Goal: Information Seeking & Learning: Understand process/instructions

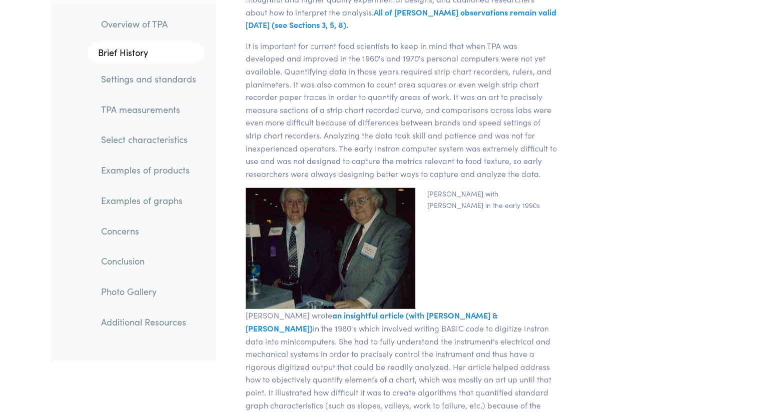
scroll to position [2602, 0]
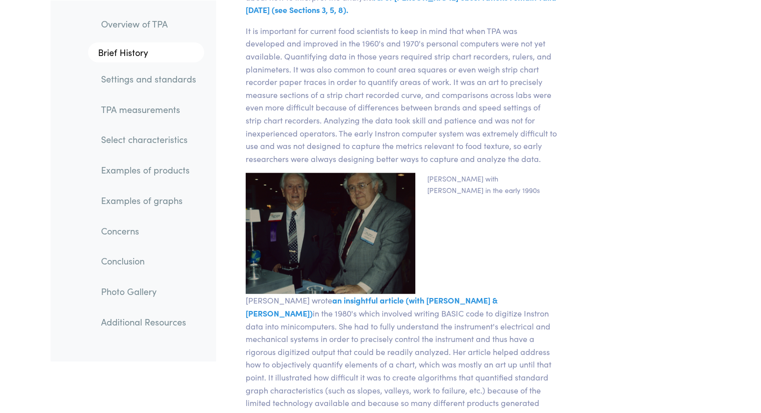
click at [173, 78] on link "Settings and standards" at bounding box center [148, 78] width 111 height 23
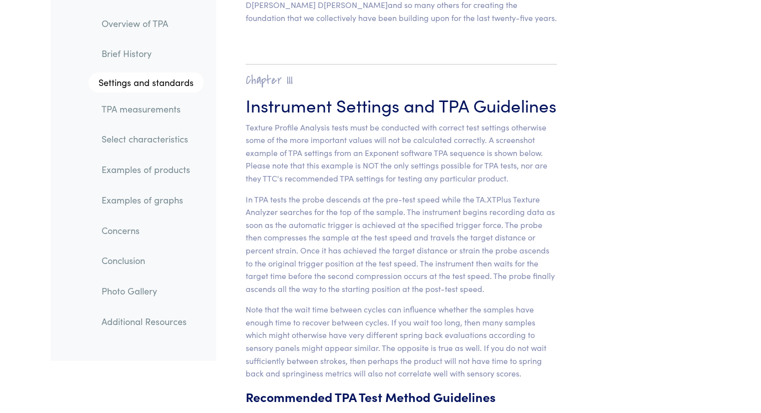
scroll to position [3818, 0]
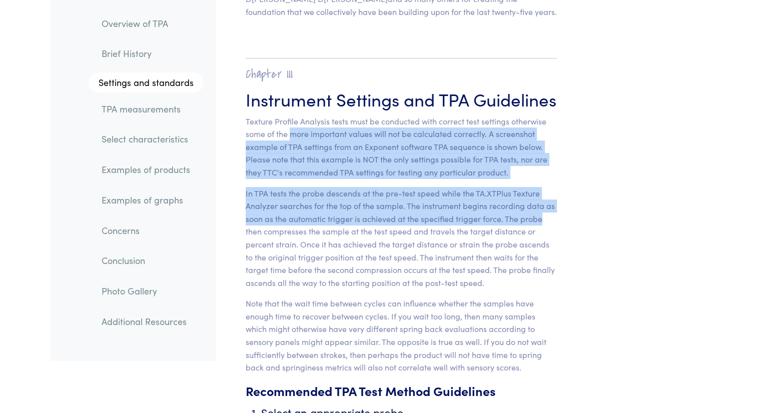
drag, startPoint x: 298, startPoint y: 121, endPoint x: 559, endPoint y: 203, distance: 273.2
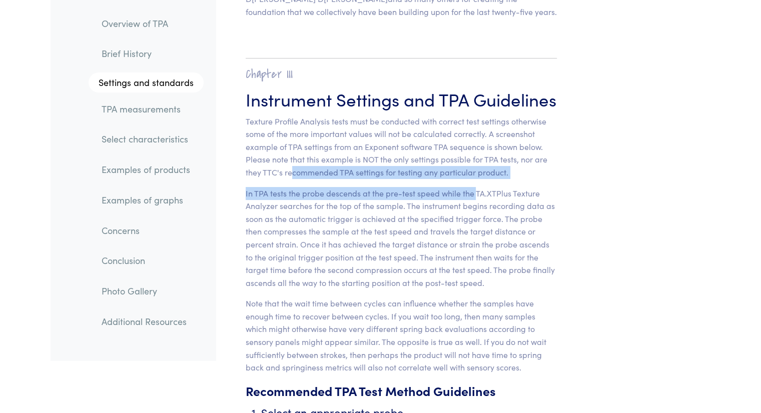
drag, startPoint x: 476, startPoint y: 181, endPoint x: 292, endPoint y: 164, distance: 185.5
click at [292, 164] on p "Texture Profile Analysis tests must be conducted with correct test settings oth…" at bounding box center [402, 147] width 312 height 64
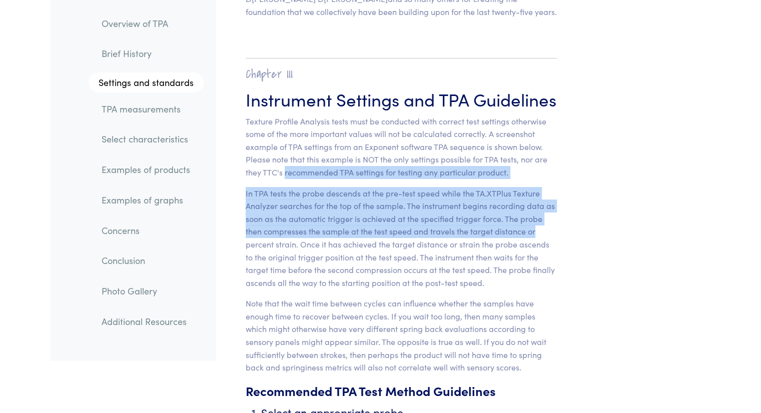
drag, startPoint x: 292, startPoint y: 164, endPoint x: 535, endPoint y: 216, distance: 249.3
click at [535, 216] on p "In TPA tests the probe descends at the pre-test speed while the TA.XTPlus Textu…" at bounding box center [402, 238] width 312 height 103
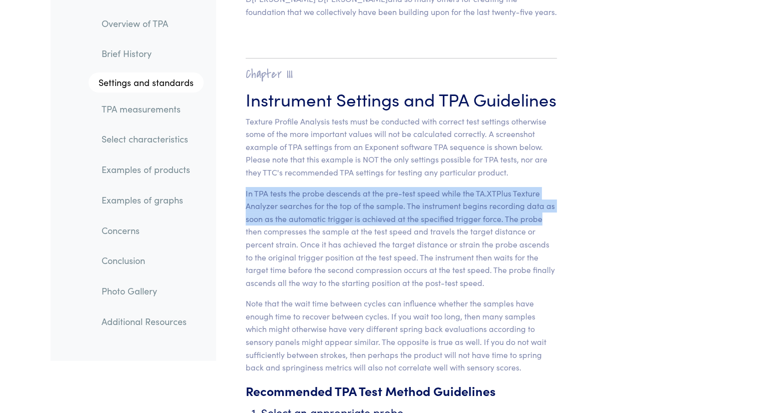
drag, startPoint x: 557, startPoint y: 203, endPoint x: 240, endPoint y: 173, distance: 319.2
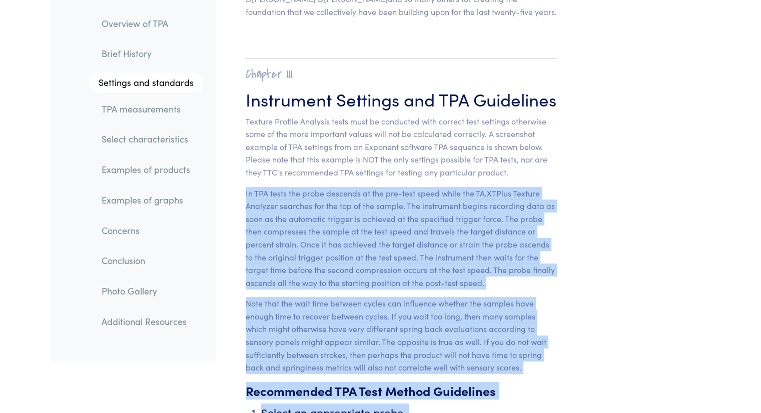
drag, startPoint x: 240, startPoint y: 173, endPoint x: 616, endPoint y: 242, distance: 383.1
click at [528, 203] on p "In TPA tests the probe descends at the pre-test speed while the TA.XTPlus Textu…" at bounding box center [402, 238] width 312 height 103
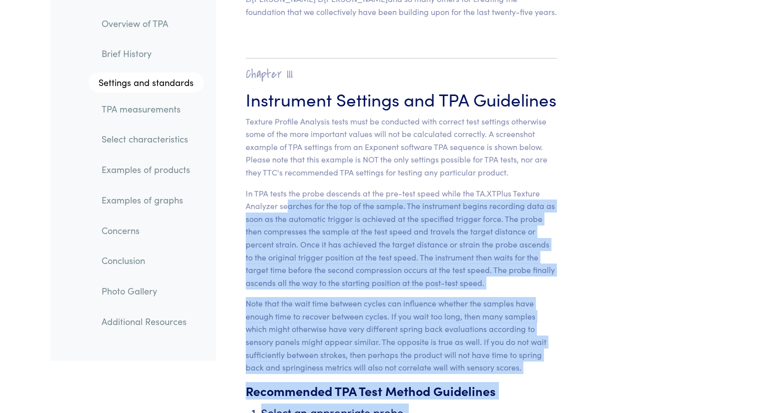
drag, startPoint x: 288, startPoint y: 187, endPoint x: 591, endPoint y: 223, distance: 304.9
drag, startPoint x: 591, startPoint y: 223, endPoint x: 388, endPoint y: 172, distance: 209.1
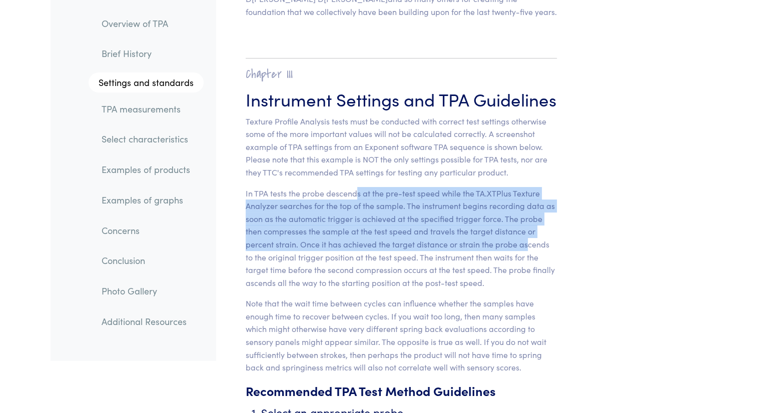
drag, startPoint x: 422, startPoint y: 211, endPoint x: 524, endPoint y: 231, distance: 104.0
click at [524, 231] on p "In TPA tests the probe descends at the pre-test speed while the TA.XTPlus Textu…" at bounding box center [402, 238] width 312 height 103
click at [526, 231] on p "In TPA tests the probe descends at the pre-test speed while the TA.XTPlus Textu…" at bounding box center [402, 238] width 312 height 103
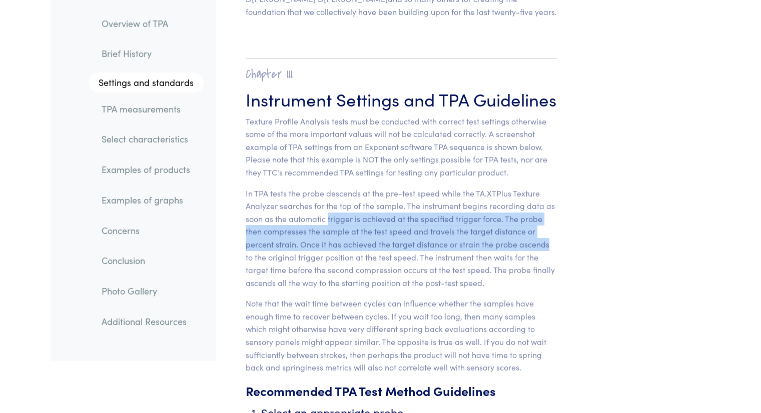
drag, startPoint x: 526, startPoint y: 231, endPoint x: 331, endPoint y: 203, distance: 196.6
click at [331, 203] on p "In TPA tests the probe descends at the pre-test speed while the TA.XTPlus Textu…" at bounding box center [402, 238] width 312 height 103
drag, startPoint x: 331, startPoint y: 203, endPoint x: 554, endPoint y: 234, distance: 224.8
click at [554, 234] on p "In TPA tests the probe descends at the pre-test speed while the TA.XTPlus Textu…" at bounding box center [402, 238] width 312 height 103
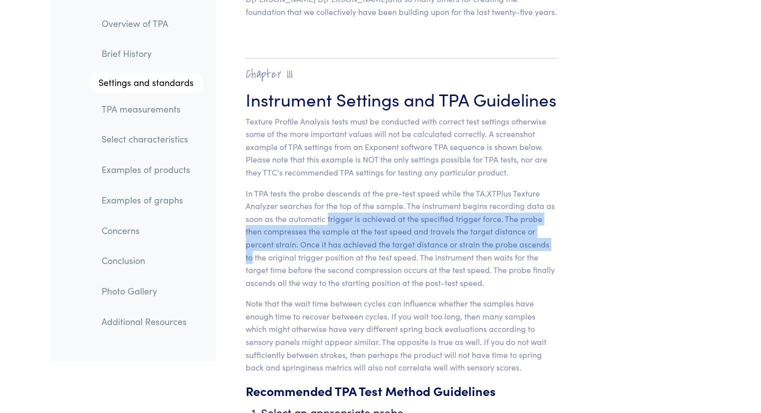
click at [554, 234] on p "In TPA tests the probe descends at the pre-test speed while the TA.XTPlus Textu…" at bounding box center [402, 238] width 312 height 103
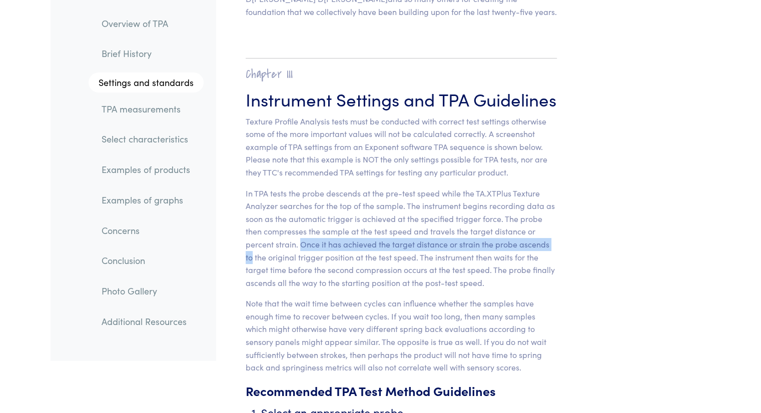
drag, startPoint x: 554, startPoint y: 234, endPoint x: 306, endPoint y: 227, distance: 247.8
click at [306, 227] on p "In TPA tests the probe descends at the pre-test speed while the TA.XTPlus Textu…" at bounding box center [402, 238] width 312 height 103
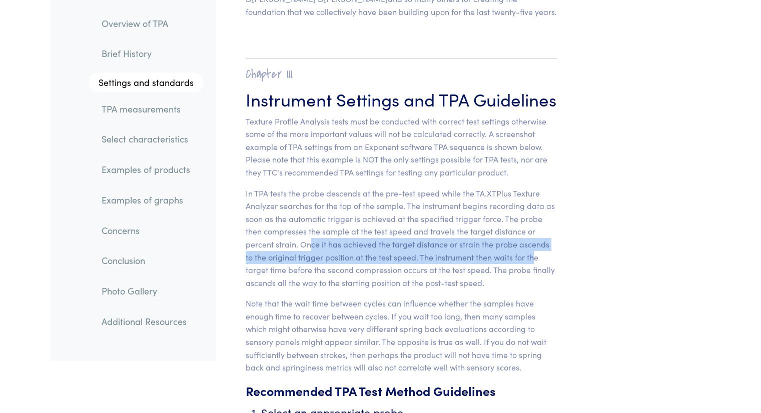
drag, startPoint x: 338, startPoint y: 226, endPoint x: 527, endPoint y: 239, distance: 189.6
click at [527, 239] on p "In TPA tests the probe descends at the pre-test speed while the TA.XTPlus Textu…" at bounding box center [402, 238] width 312 height 103
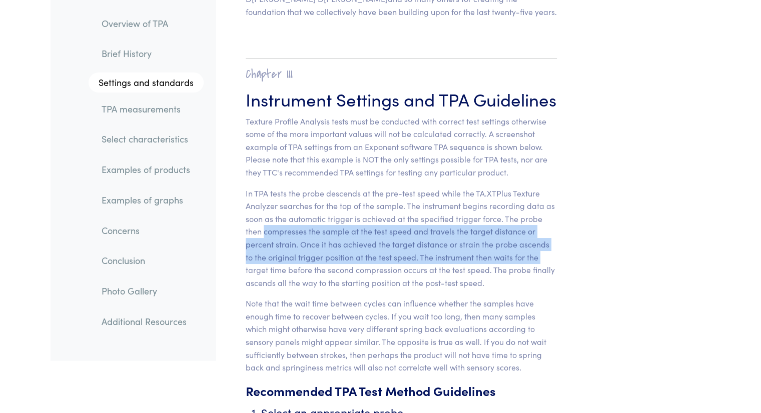
drag, startPoint x: 527, startPoint y: 239, endPoint x: 263, endPoint y: 215, distance: 265.3
click at [263, 215] on p "In TPA tests the probe descends at the pre-test speed while the TA.XTPlus Textu…" at bounding box center [402, 238] width 312 height 103
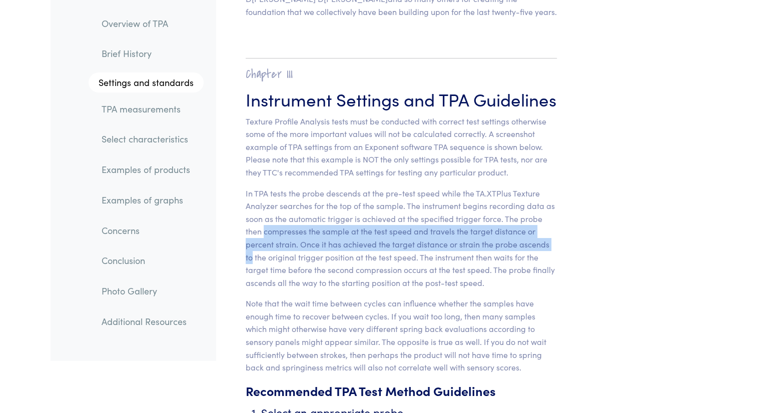
drag, startPoint x: 386, startPoint y: 221, endPoint x: 561, endPoint y: 237, distance: 175.9
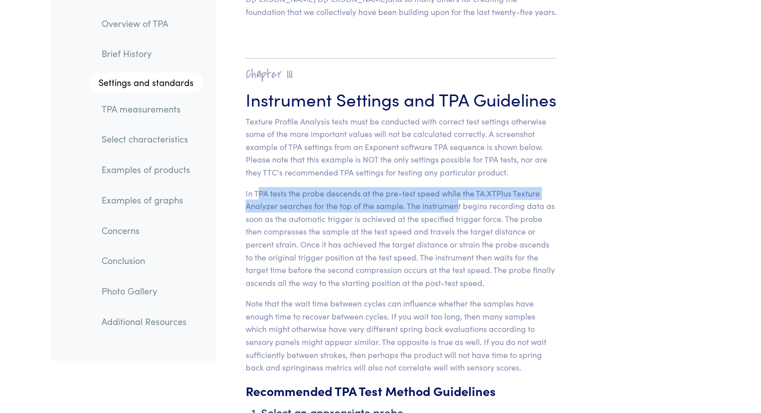
drag, startPoint x: 258, startPoint y: 166, endPoint x: 456, endPoint y: 188, distance: 199.3
click at [456, 188] on p "In TPA tests the probe descends at the pre-test speed while the TA.XTPlus Textu…" at bounding box center [402, 238] width 312 height 103
drag, startPoint x: 456, startPoint y: 188, endPoint x: 249, endPoint y: 182, distance: 207.7
click at [249, 187] on p "In TPA tests the probe descends at the pre-test speed while the TA.XTPlus Textu…" at bounding box center [402, 238] width 312 height 103
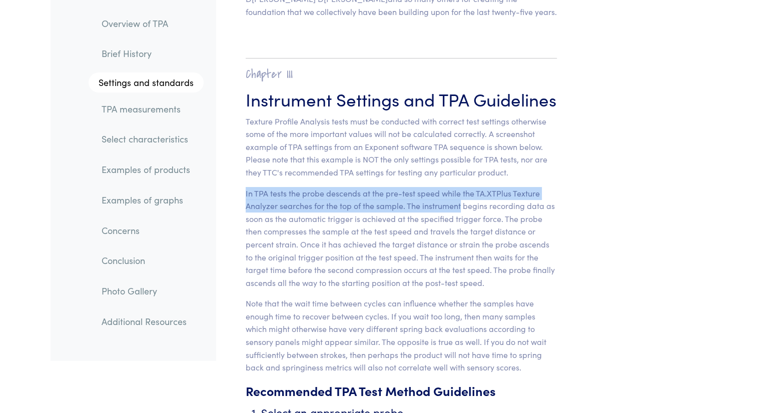
click at [249, 187] on p "In TPA tests the probe descends at the pre-test speed while the TA.XTPlus Textu…" at bounding box center [402, 238] width 312 height 103
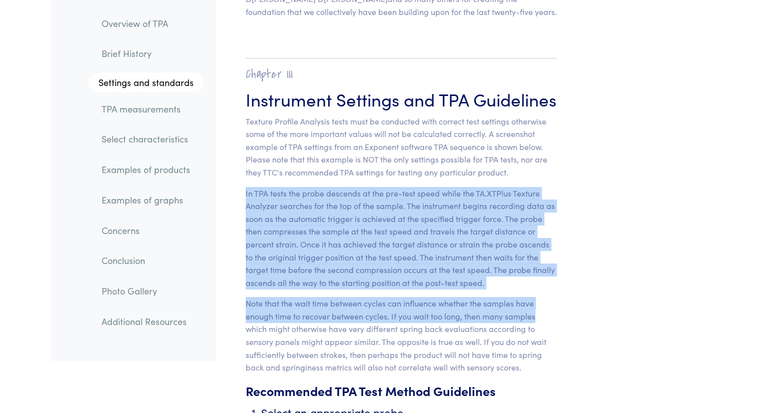
drag, startPoint x: 249, startPoint y: 182, endPoint x: 533, endPoint y: 303, distance: 308.9
click at [533, 303] on p "Note that the wait time between cycles can influence whether the samples have e…" at bounding box center [402, 335] width 312 height 77
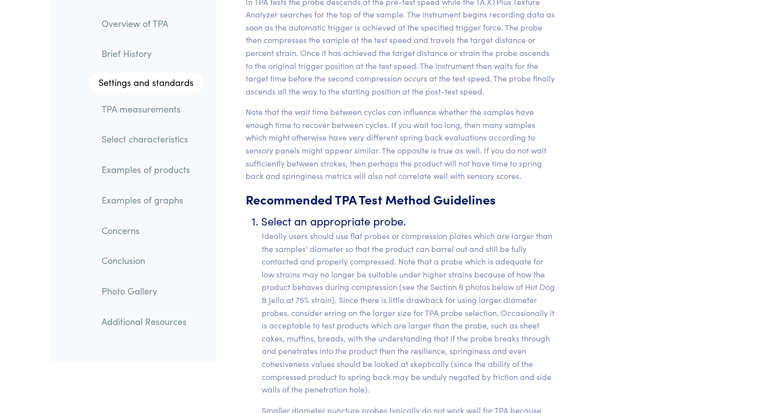
scroll to position [4068, 0]
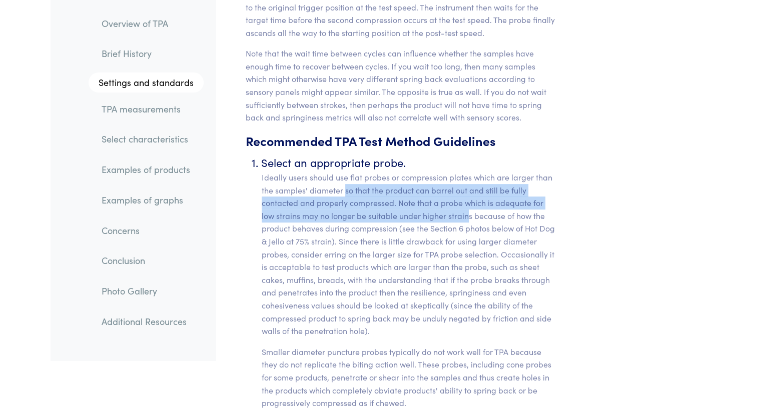
drag, startPoint x: 435, startPoint y: 203, endPoint x: 454, endPoint y: 208, distance: 19.3
click at [452, 208] on p "Ideally users should use flat probes or compression plates which are larger tha…" at bounding box center [410, 254] width 296 height 167
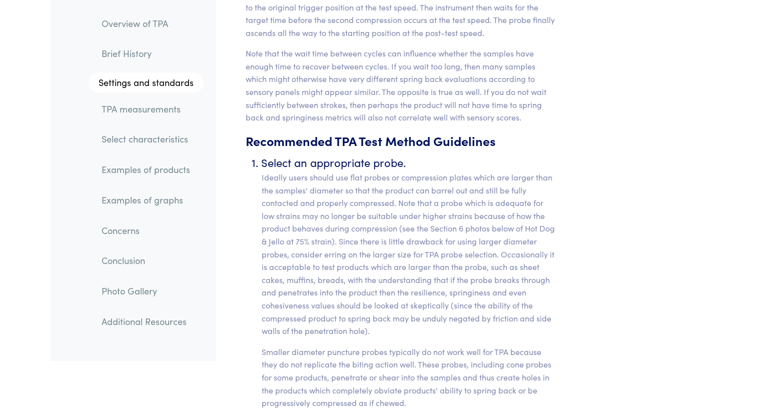
click at [457, 207] on p "Ideally users should use flat probes or compression plates which are larger tha…" at bounding box center [410, 254] width 296 height 167
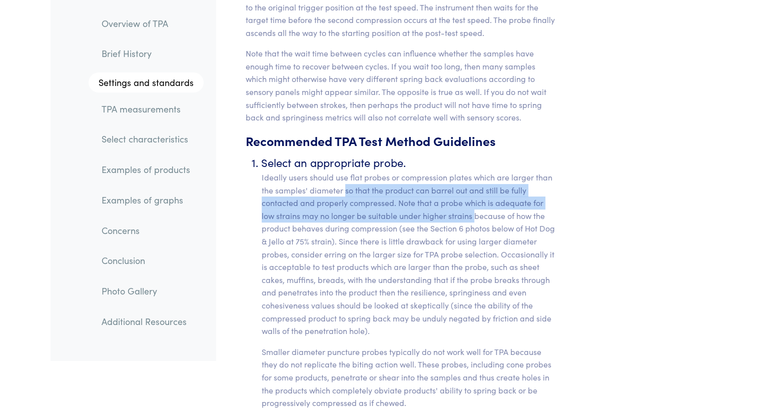
drag, startPoint x: 457, startPoint y: 207, endPoint x: 342, endPoint y: 179, distance: 118.5
click at [344, 180] on p "Ideally users should use flat probes or compression plates which are larger tha…" at bounding box center [410, 254] width 296 height 167
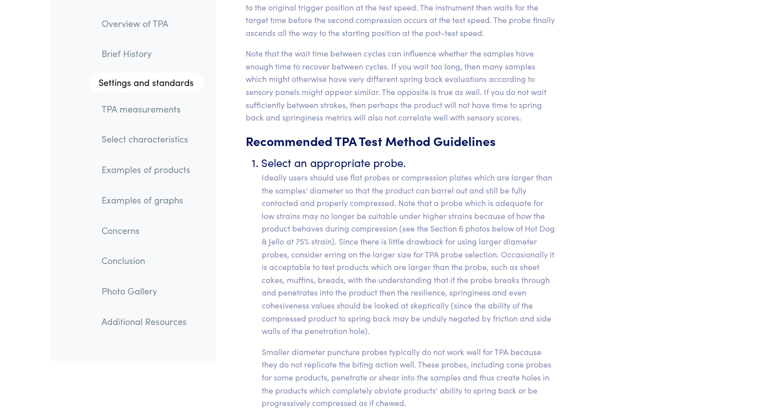
click at [342, 179] on p "Ideally users should use flat probes or compression plates which are larger tha…" at bounding box center [410, 254] width 296 height 167
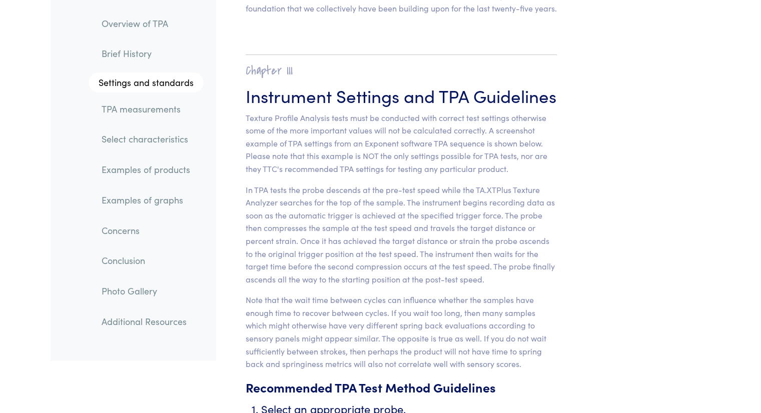
scroll to position [3818, 0]
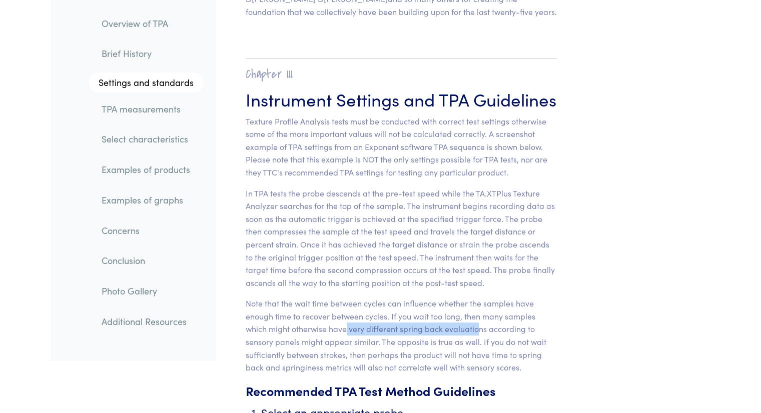
drag, startPoint x: 478, startPoint y: 312, endPoint x: 348, endPoint y: 314, distance: 130.6
click at [348, 314] on p "Note that the wait time between cycles can influence whether the samples have e…" at bounding box center [402, 335] width 312 height 77
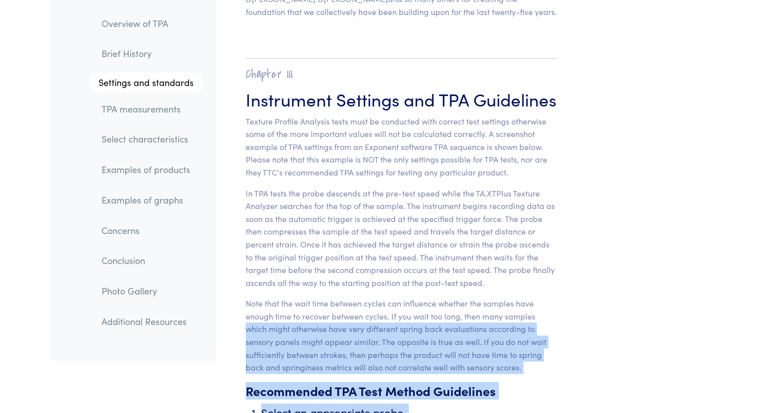
drag, startPoint x: 245, startPoint y: 310, endPoint x: 600, endPoint y: 353, distance: 358.4
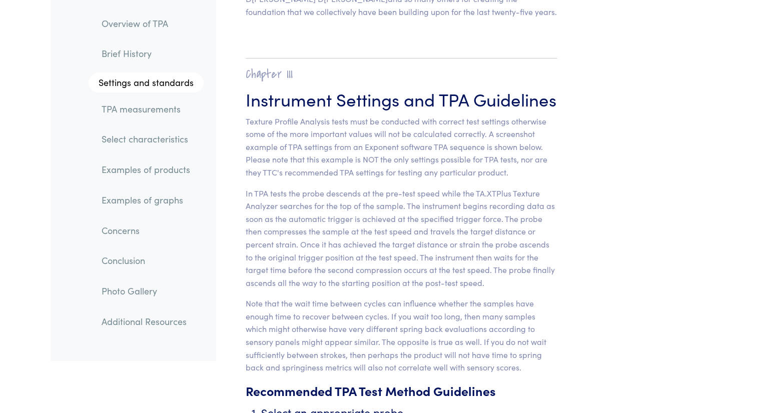
click at [166, 107] on link "TPA measurements" at bounding box center [149, 109] width 110 height 23
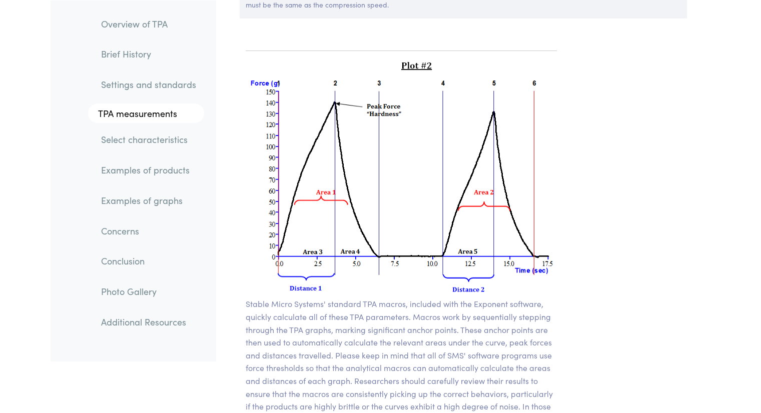
scroll to position [7122, 0]
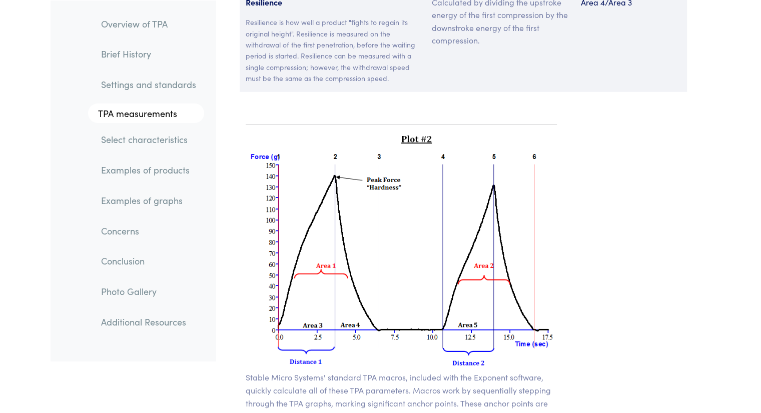
click at [585, 231] on div "Stable Micro Systems' standard TPA macros, included with the Exponent software,…" at bounding box center [402, 397] width 372 height 587
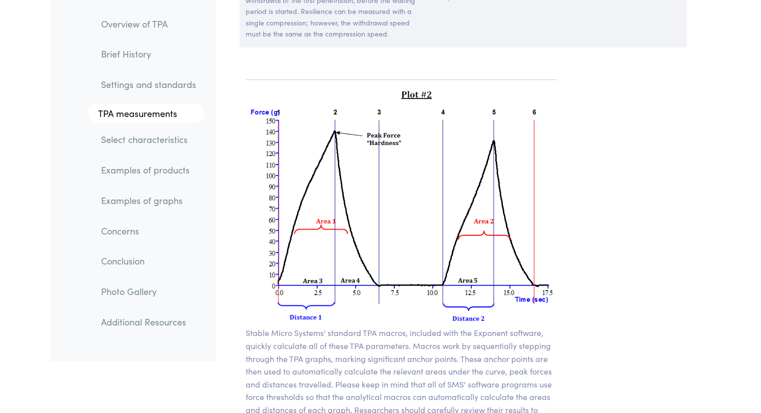
scroll to position [7172, 0]
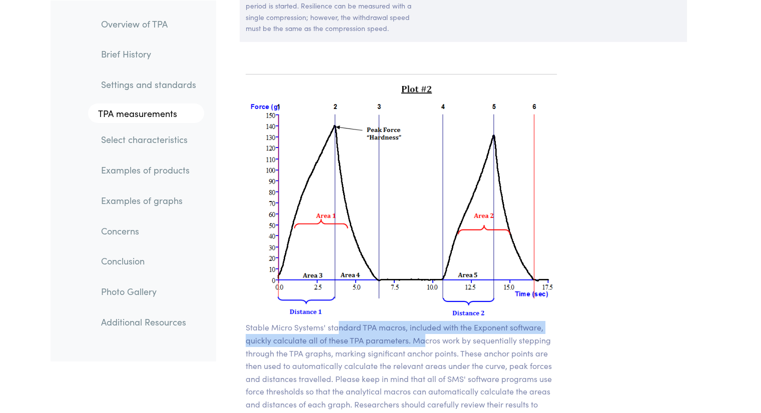
drag, startPoint x: 336, startPoint y: 301, endPoint x: 424, endPoint y: 315, distance: 89.7
click at [424, 321] on p "Stable Micro Systems' standard TPA macros, included with the Exponent software,…" at bounding box center [402, 398] width 312 height 154
click at [425, 321] on p "Stable Micro Systems' standard TPA macros, included with the Exponent software,…" at bounding box center [402, 398] width 312 height 154
drag, startPoint x: 425, startPoint y: 312, endPoint x: 252, endPoint y: 305, distance: 173.3
click at [252, 321] on p "Stable Micro Systems' standard TPA macros, included with the Exponent software,…" at bounding box center [402, 398] width 312 height 154
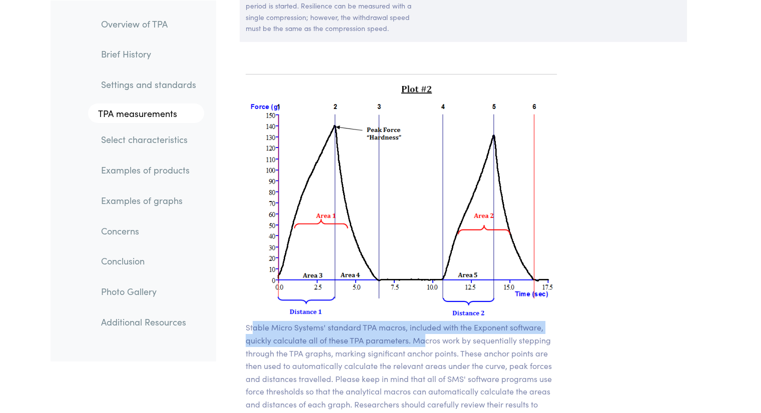
click at [252, 321] on p "Stable Micro Systems' standard TPA macros, included with the Exponent software,…" at bounding box center [402, 398] width 312 height 154
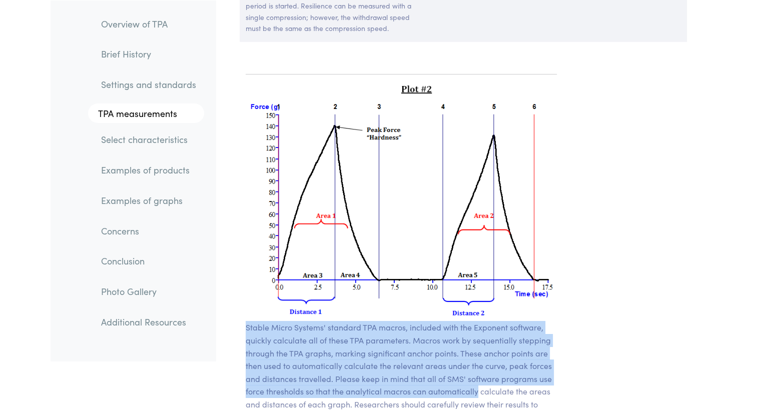
drag, startPoint x: 252, startPoint y: 305, endPoint x: 476, endPoint y: 366, distance: 232.5
click at [476, 366] on p "Stable Micro Systems' standard TPA macros, included with the Exponent software,…" at bounding box center [402, 398] width 312 height 154
click at [440, 353] on p "Stable Micro Systems' standard TPA macros, included with the Exponent software,…" at bounding box center [402, 398] width 312 height 154
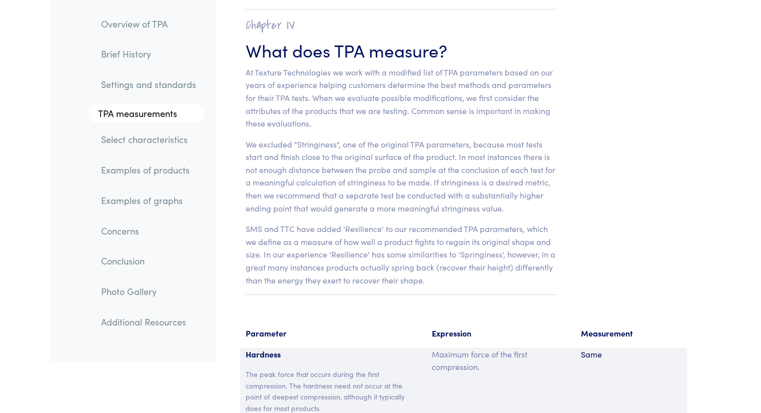
scroll to position [6172, 0]
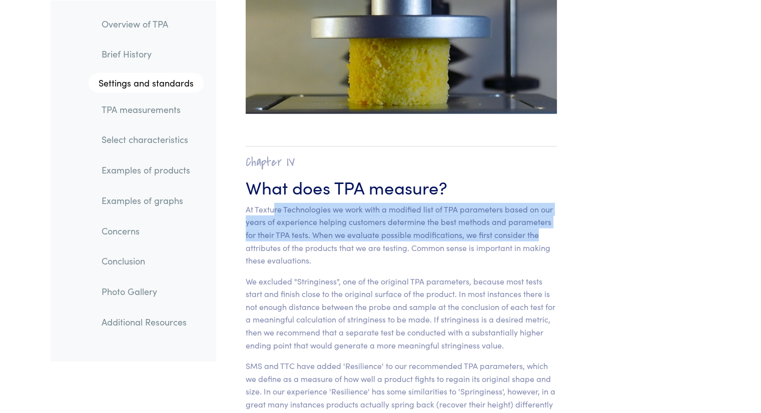
drag, startPoint x: 273, startPoint y: 183, endPoint x: 561, endPoint y: 204, distance: 289.0
click at [561, 204] on section "Chapter IV What does TPA measure? At Texture Technologies we work with a modifi…" at bounding box center [402, 289] width 360 height 326
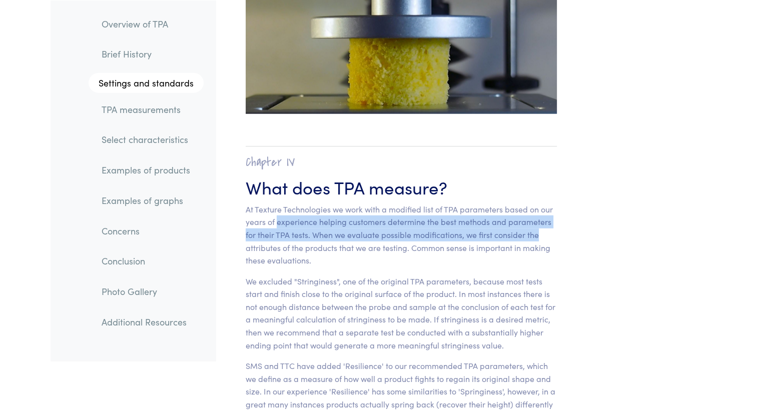
drag, startPoint x: 561, startPoint y: 204, endPoint x: 300, endPoint y: 191, distance: 262.0
click at [300, 191] on section "Chapter IV What does TPA measure? At Texture Technologies we work with a modifi…" at bounding box center [402, 289] width 360 height 326
click at [300, 203] on p "At Texture Technologies we work with a modified list of TPA parameters based on…" at bounding box center [402, 235] width 312 height 64
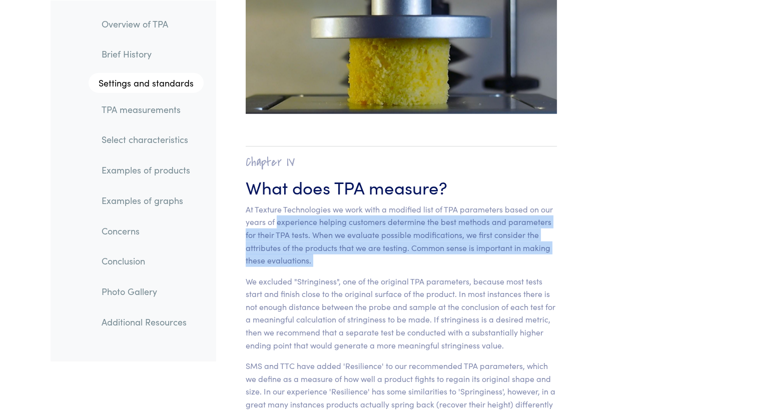
drag, startPoint x: 300, startPoint y: 191, endPoint x: 377, endPoint y: 239, distance: 90.8
click at [377, 239] on p "At Texture Technologies we work with a modified list of TPA parameters based on…" at bounding box center [402, 235] width 312 height 64
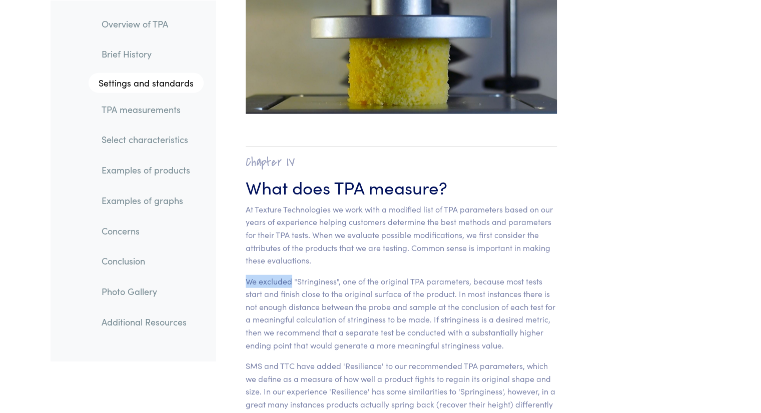
drag, startPoint x: 377, startPoint y: 239, endPoint x: 288, endPoint y: 261, distance: 91.3
click at [288, 261] on section "Chapter IV What does TPA measure? At Texture Technologies we work with a modifi…" at bounding box center [402, 289] width 360 height 326
click at [288, 275] on p "We excluded "Stringiness", one of the original TPA parameters, because most tes…" at bounding box center [402, 313] width 312 height 77
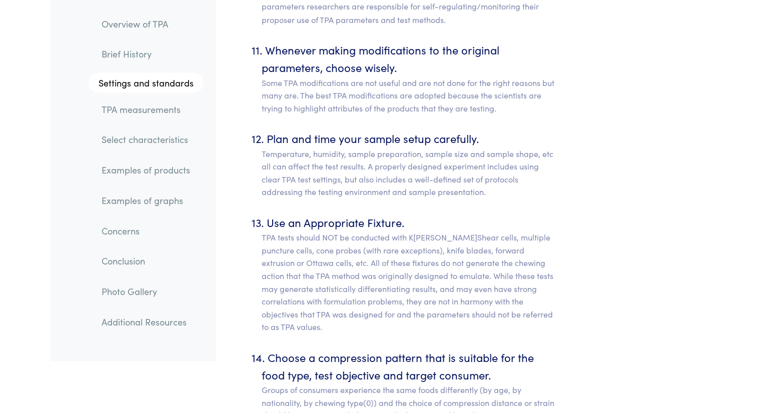
scroll to position [5691, 0]
click at [399, 75] on p "Some TPA modifications are not useful and are not done for the right reasons bu…" at bounding box center [410, 94] width 296 height 39
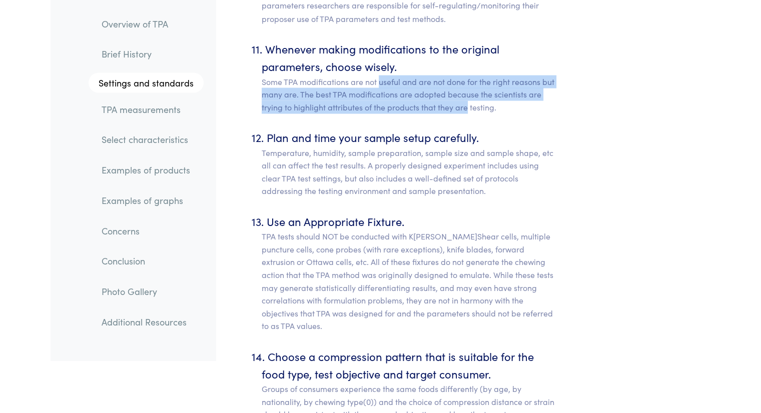
drag, startPoint x: 399, startPoint y: 63, endPoint x: 467, endPoint y: 97, distance: 76.3
click at [467, 97] on p "Some TPA modifications are not useful and are not done for the right reasons bu…" at bounding box center [410, 94] width 296 height 39
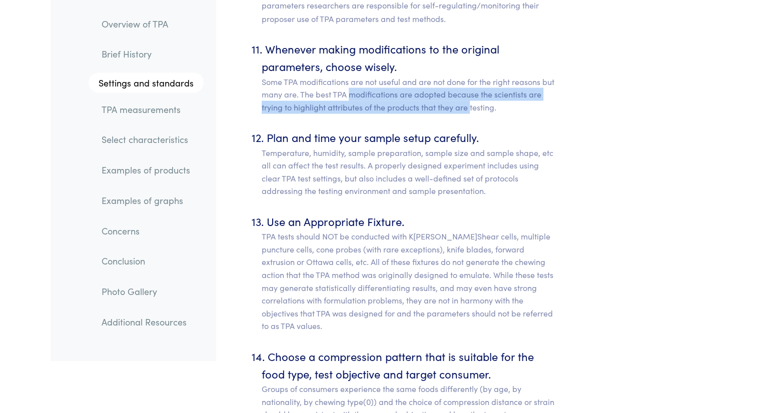
drag, startPoint x: 467, startPoint y: 97, endPoint x: 323, endPoint y: 88, distance: 143.9
click at [323, 88] on p "Some TPA modifications are not useful and are not done for the right reasons bu…" at bounding box center [410, 94] width 296 height 39
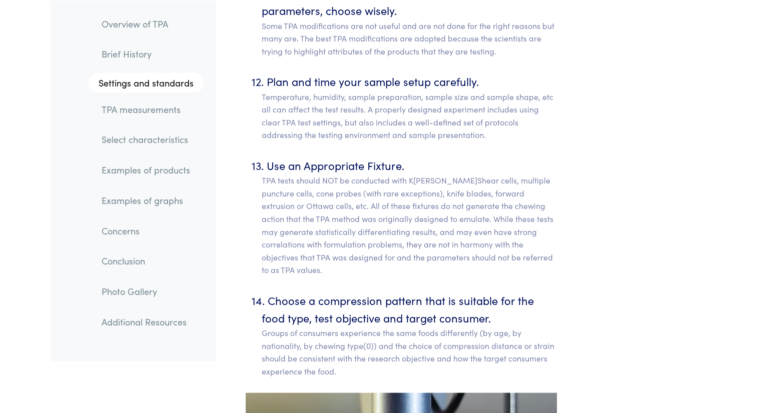
scroll to position [5747, 0]
click at [290, 326] on p "Groups of consumers experience the same foods differently (by age, by nationali…" at bounding box center [410, 351] width 296 height 51
drag, startPoint x: 290, startPoint y: 325, endPoint x: 385, endPoint y: 302, distance: 97.7
click at [385, 326] on p "Groups of consumers experience the same foods differently (by age, by nationali…" at bounding box center [410, 351] width 296 height 51
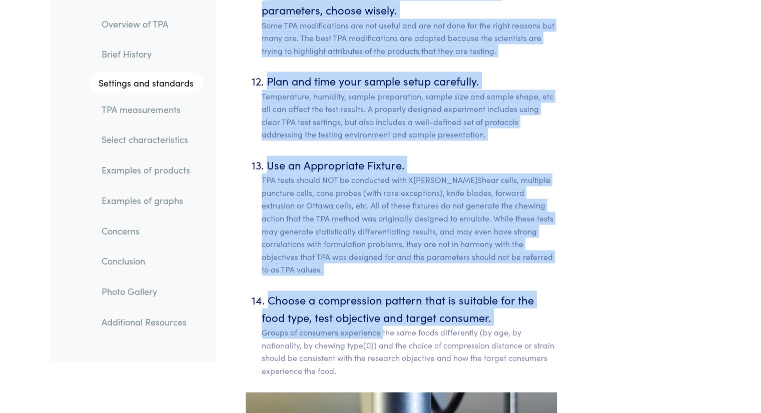
drag, startPoint x: 385, startPoint y: 302, endPoint x: 416, endPoint y: 343, distance: 51.3
click at [416, 343] on p "Groups of consumers experience the same foods differently (by age, by nationali…" at bounding box center [410, 351] width 296 height 51
drag, startPoint x: 416, startPoint y: 343, endPoint x: 259, endPoint y: 305, distance: 162.1
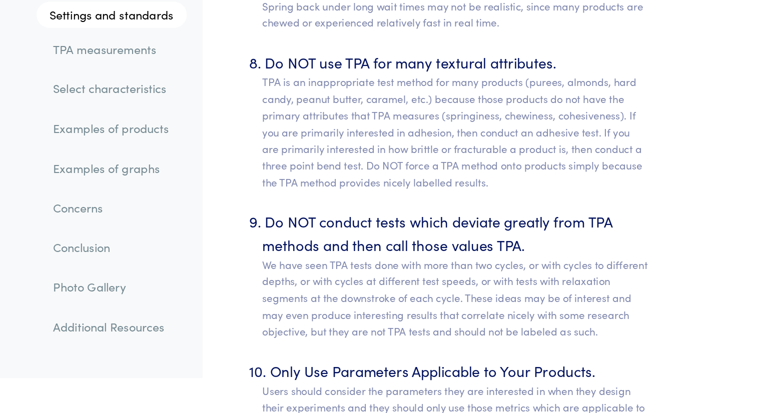
scroll to position [5262, 0]
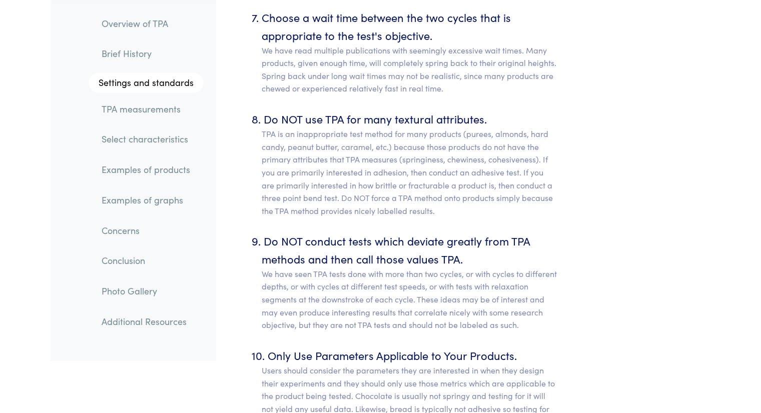
click at [308, 128] on p "TPA is an inappropriate test method for many products (purees, almonds, hard ca…" at bounding box center [410, 173] width 296 height 90
drag, startPoint x: 308, startPoint y: 124, endPoint x: 347, endPoint y: 117, distance: 39.2
click at [347, 128] on p "TPA is an inappropriate test method for many products (purees, almonds, hard ca…" at bounding box center [410, 173] width 296 height 90
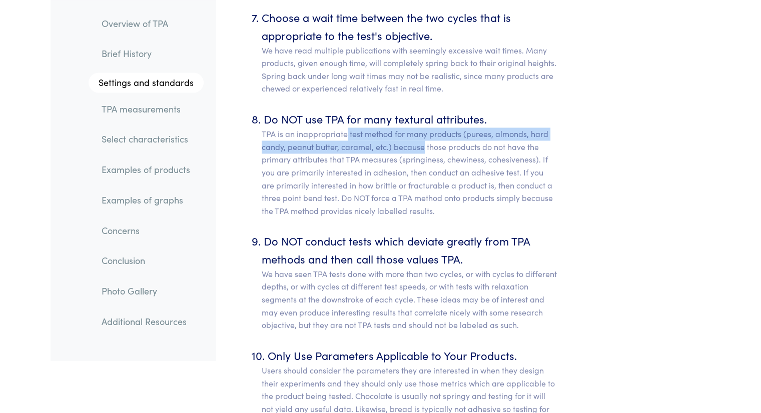
drag, startPoint x: 347, startPoint y: 117, endPoint x: 406, endPoint y: 133, distance: 61.7
click at [406, 133] on p "TPA is an inappropriate test method for many products (purees, almonds, hard ca…" at bounding box center [410, 173] width 296 height 90
drag, startPoint x: 406, startPoint y: 133, endPoint x: 303, endPoint y: 124, distance: 103.9
click at [303, 128] on p "TPA is an inappropriate test method for many products (purees, almonds, hard ca…" at bounding box center [410, 173] width 296 height 90
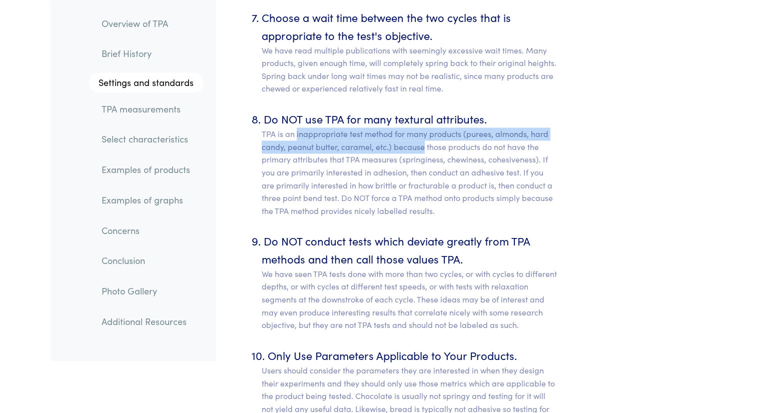
click at [303, 128] on p "TPA is an inappropriate test method for many products (purees, almonds, hard ca…" at bounding box center [410, 173] width 296 height 90
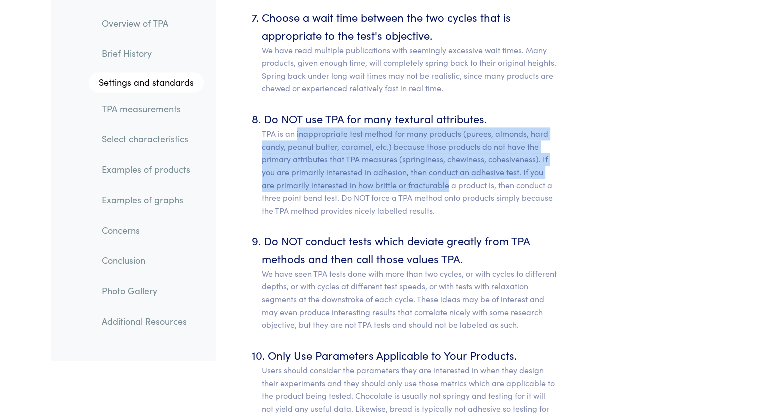
drag, startPoint x: 303, startPoint y: 124, endPoint x: 400, endPoint y: 177, distance: 110.6
click at [400, 177] on p "TPA is an inappropriate test method for many products (purees, almonds, hard ca…" at bounding box center [410, 173] width 296 height 90
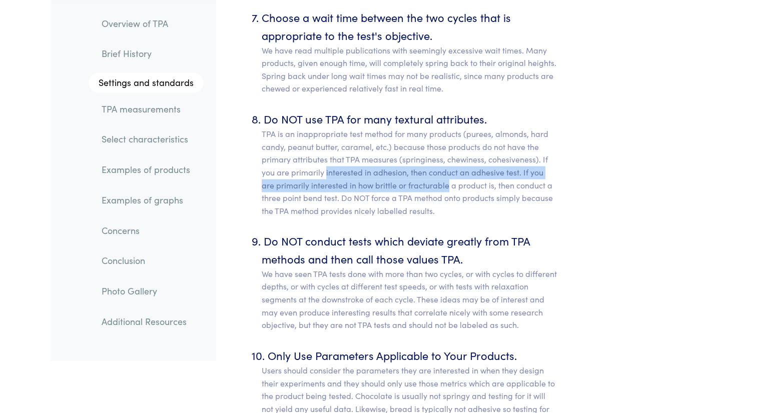
drag, startPoint x: 400, startPoint y: 177, endPoint x: 329, endPoint y: 158, distance: 73.6
click at [329, 158] on p "TPA is an inappropriate test method for many products (purees, almonds, hard ca…" at bounding box center [410, 173] width 296 height 90
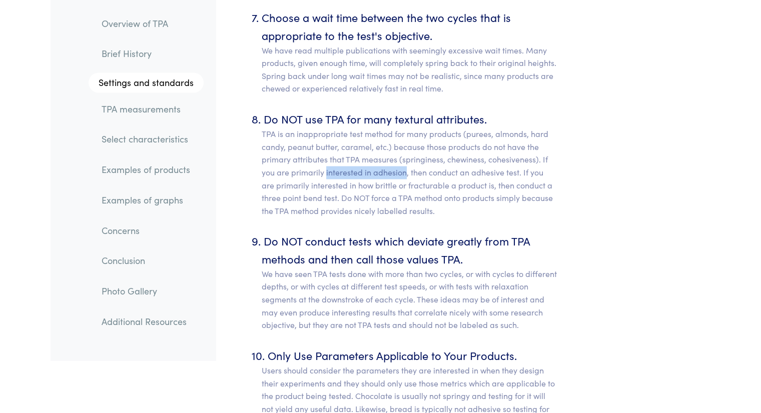
drag, startPoint x: 329, startPoint y: 158, endPoint x: 397, endPoint y: 164, distance: 68.3
click at [397, 164] on p "TPA is an inappropriate test method for many products (purees, almonds, hard ca…" at bounding box center [410, 173] width 296 height 90
drag, startPoint x: 397, startPoint y: 164, endPoint x: 317, endPoint y: 155, distance: 80.1
click at [317, 155] on p "TPA is an inappropriate test method for many products (purees, almonds, hard ca…" at bounding box center [410, 173] width 296 height 90
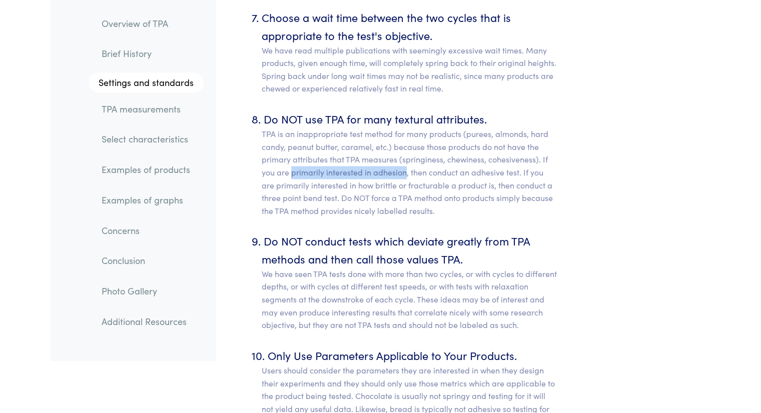
click at [317, 155] on p "TPA is an inappropriate test method for many products (purees, almonds, hard ca…" at bounding box center [410, 173] width 296 height 90
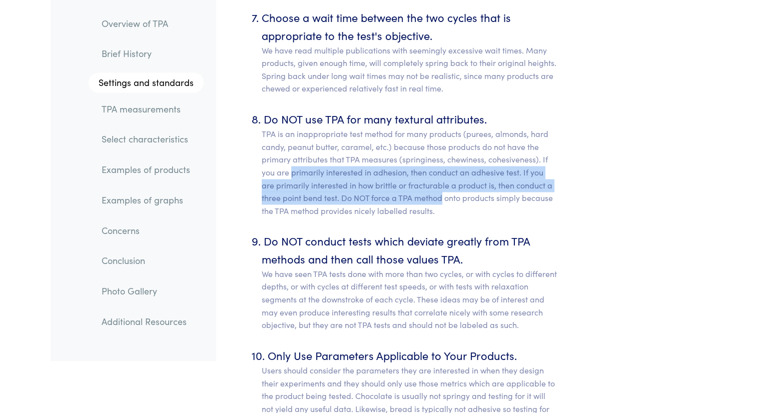
drag, startPoint x: 317, startPoint y: 155, endPoint x: 418, endPoint y: 185, distance: 105.4
click at [418, 185] on p "TPA is an inappropriate test method for many products (purees, almonds, hard ca…" at bounding box center [410, 173] width 296 height 90
drag, startPoint x: 418, startPoint y: 185, endPoint x: 327, endPoint y: 157, distance: 95.1
click at [327, 157] on p "TPA is an inappropriate test method for many products (purees, almonds, hard ca…" at bounding box center [410, 173] width 296 height 90
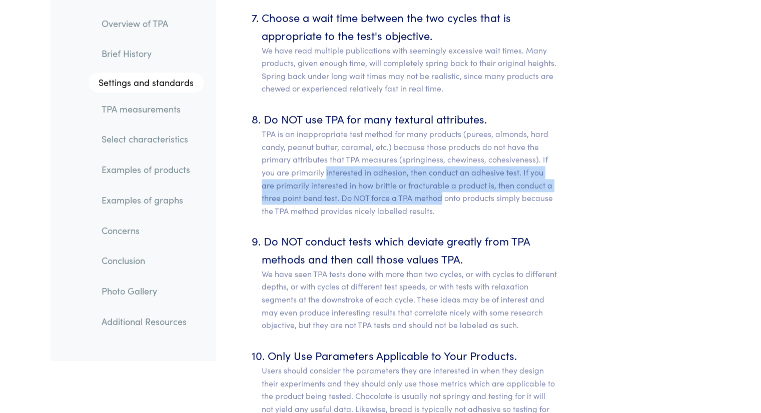
click at [327, 157] on p "TPA is an inappropriate test method for many products (purees, almonds, hard ca…" at bounding box center [410, 173] width 296 height 90
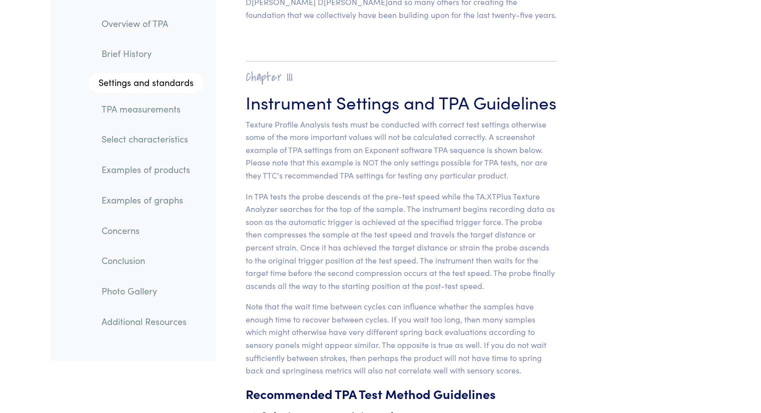
scroll to position [3815, 0]
click at [372, 241] on p "In TPA tests the probe descends at the pre-test speed while the TA.XTPlus Textu…" at bounding box center [402, 241] width 312 height 103
drag, startPoint x: 372, startPoint y: 241, endPoint x: 513, endPoint y: 252, distance: 141.1
click at [513, 252] on p "In TPA tests the probe descends at the pre-test speed while the TA.XTPlus Textu…" at bounding box center [402, 241] width 312 height 103
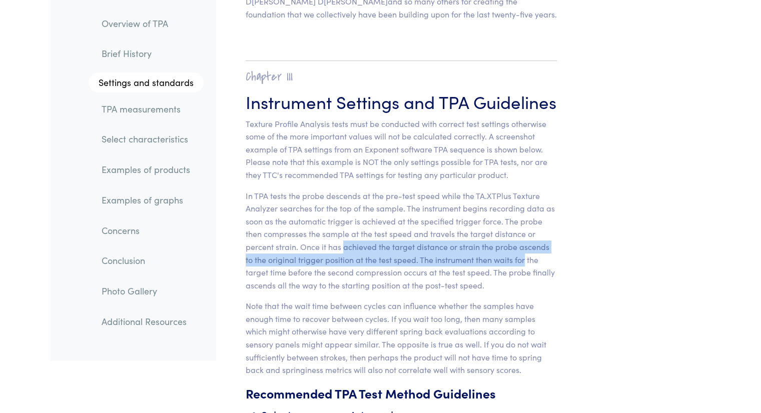
drag, startPoint x: 513, startPoint y: 252, endPoint x: 338, endPoint y: 242, distance: 174.9
click at [338, 242] on p "In TPA tests the probe descends at the pre-test speed while the TA.XTPlus Textu…" at bounding box center [402, 241] width 312 height 103
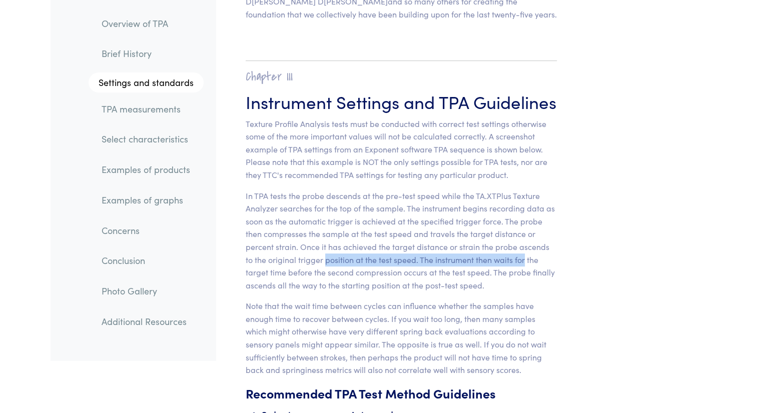
click at [338, 242] on p "In TPA tests the probe descends at the pre-test speed while the TA.XTPlus Textu…" at bounding box center [402, 241] width 312 height 103
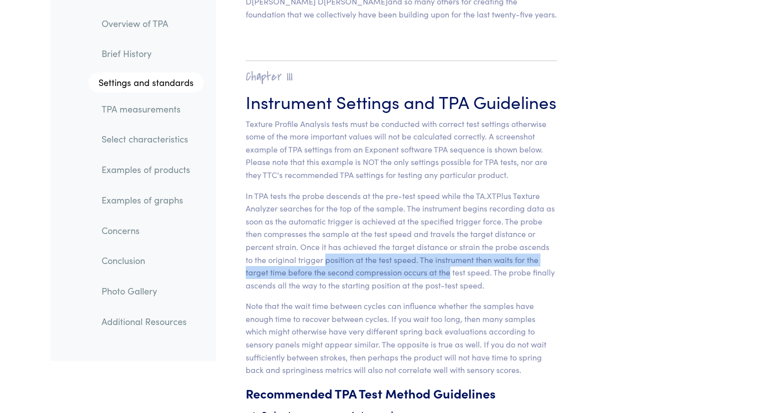
drag, startPoint x: 338, startPoint y: 242, endPoint x: 423, endPoint y: 254, distance: 85.3
click at [423, 254] on p "In TPA tests the probe descends at the pre-test speed while the TA.XTPlus Textu…" at bounding box center [402, 241] width 312 height 103
drag, startPoint x: 423, startPoint y: 254, endPoint x: 325, endPoint y: 241, distance: 98.4
click at [325, 241] on p "In TPA tests the probe descends at the pre-test speed while the TA.XTPlus Textu…" at bounding box center [402, 241] width 312 height 103
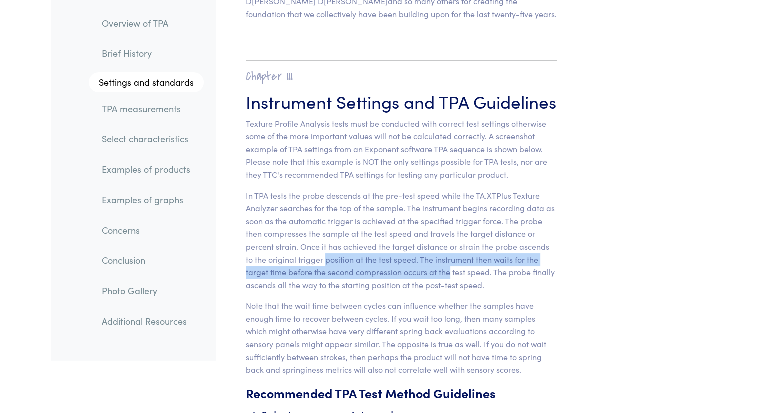
click at [325, 241] on p "In TPA tests the probe descends at the pre-test speed while the TA.XTPlus Textu…" at bounding box center [402, 241] width 312 height 103
drag, startPoint x: 325, startPoint y: 241, endPoint x: 389, endPoint y: 257, distance: 66.1
click at [389, 257] on p "In TPA tests the probe descends at the pre-test speed while the TA.XTPlus Textu…" at bounding box center [402, 241] width 312 height 103
drag, startPoint x: 389, startPoint y: 257, endPoint x: 317, endPoint y: 249, distance: 73.1
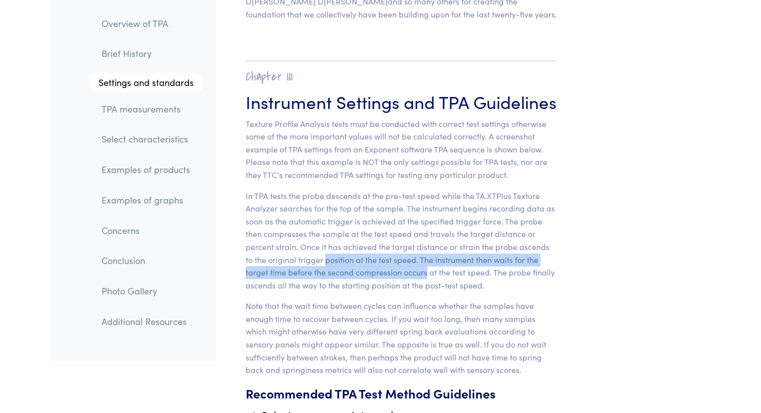
click at [317, 249] on p "In TPA tests the probe descends at the pre-test speed while the TA.XTPlus Textu…" at bounding box center [402, 241] width 312 height 103
drag, startPoint x: 317, startPoint y: 249, endPoint x: 365, endPoint y: 260, distance: 49.4
click at [365, 260] on p "In TPA tests the probe descends at the pre-test speed while the TA.XTPlus Textu…" at bounding box center [402, 241] width 312 height 103
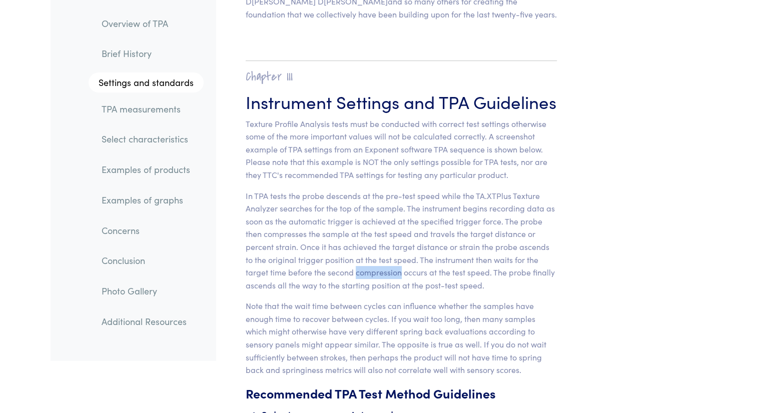
drag, startPoint x: 365, startPoint y: 260, endPoint x: 314, endPoint y: 257, distance: 50.7
click at [314, 257] on p "In TPA tests the probe descends at the pre-test speed while the TA.XTPlus Textu…" at bounding box center [402, 241] width 312 height 103
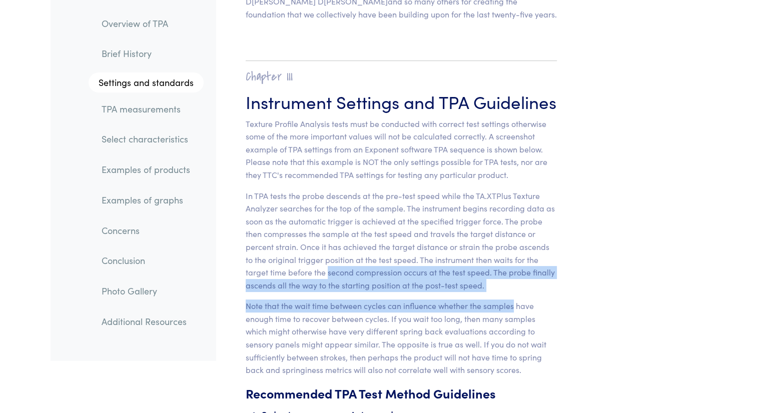
drag, startPoint x: 314, startPoint y: 257, endPoint x: 502, endPoint y: 294, distance: 191.9
click at [502, 300] on p "Note that the wait time between cycles can influence whether the samples have e…" at bounding box center [402, 338] width 312 height 77
drag, startPoint x: 499, startPoint y: 285, endPoint x: 400, endPoint y: 261, distance: 101.8
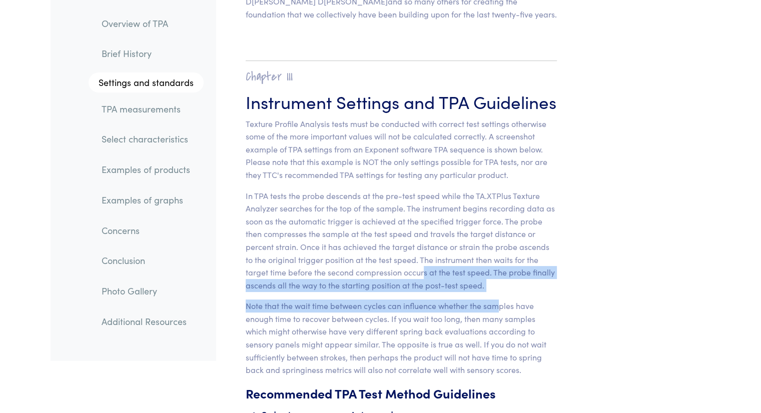
click at [400, 261] on p "In TPA tests the probe descends at the pre-test speed while the TA.XTPlus Textu…" at bounding box center [402, 241] width 312 height 103
drag, startPoint x: 400, startPoint y: 261, endPoint x: 451, endPoint y: 279, distance: 53.7
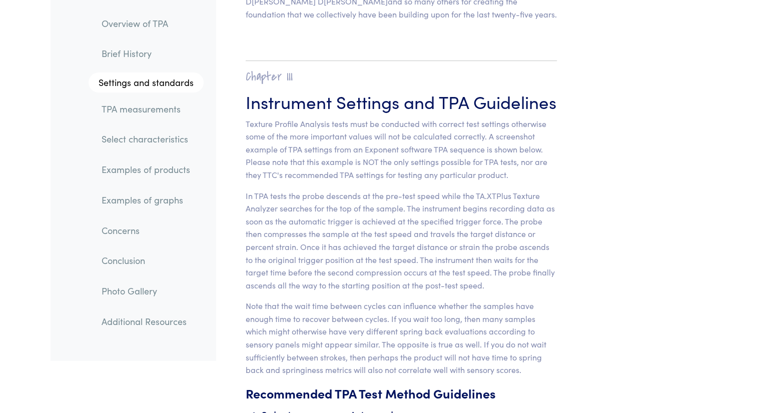
click at [463, 267] on p "In TPA tests the probe descends at the pre-test speed while the TA.XTPlus Textu…" at bounding box center [402, 241] width 312 height 103
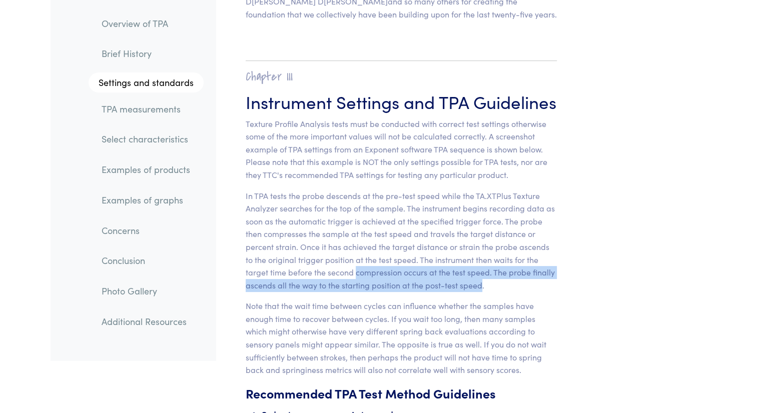
drag, startPoint x: 463, startPoint y: 267, endPoint x: 360, endPoint y: 256, distance: 103.7
click at [360, 256] on p "In TPA tests the probe descends at the pre-test speed while the TA.XTPlus Textu…" at bounding box center [402, 241] width 312 height 103
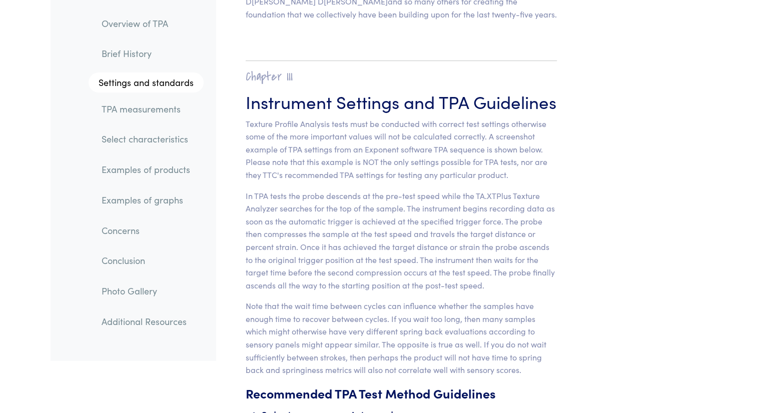
click at [377, 260] on p "In TPA tests the probe descends at the pre-test speed while the TA.XTPlus Textu…" at bounding box center [402, 241] width 312 height 103
drag, startPoint x: 377, startPoint y: 260, endPoint x: 424, endPoint y: 263, distance: 47.2
click at [424, 263] on p "In TPA tests the probe descends at the pre-test speed while the TA.XTPlus Textu…" at bounding box center [402, 241] width 312 height 103
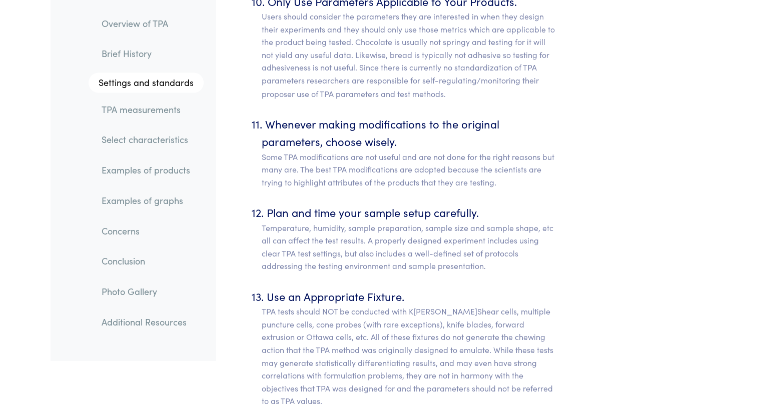
scroll to position [5618, 0]
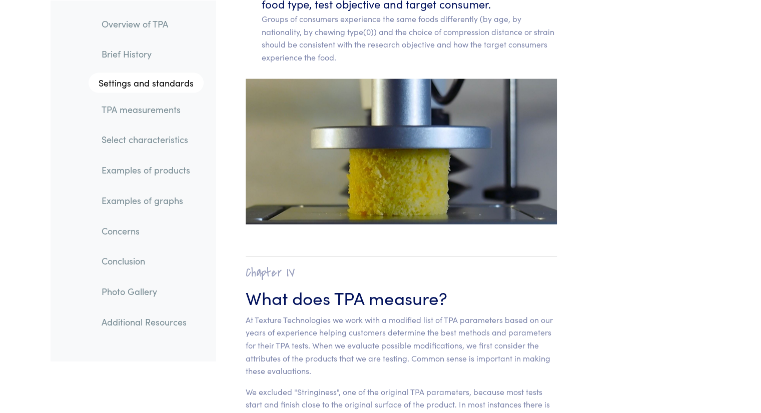
scroll to position [6269, 0]
